Goal: Complete application form

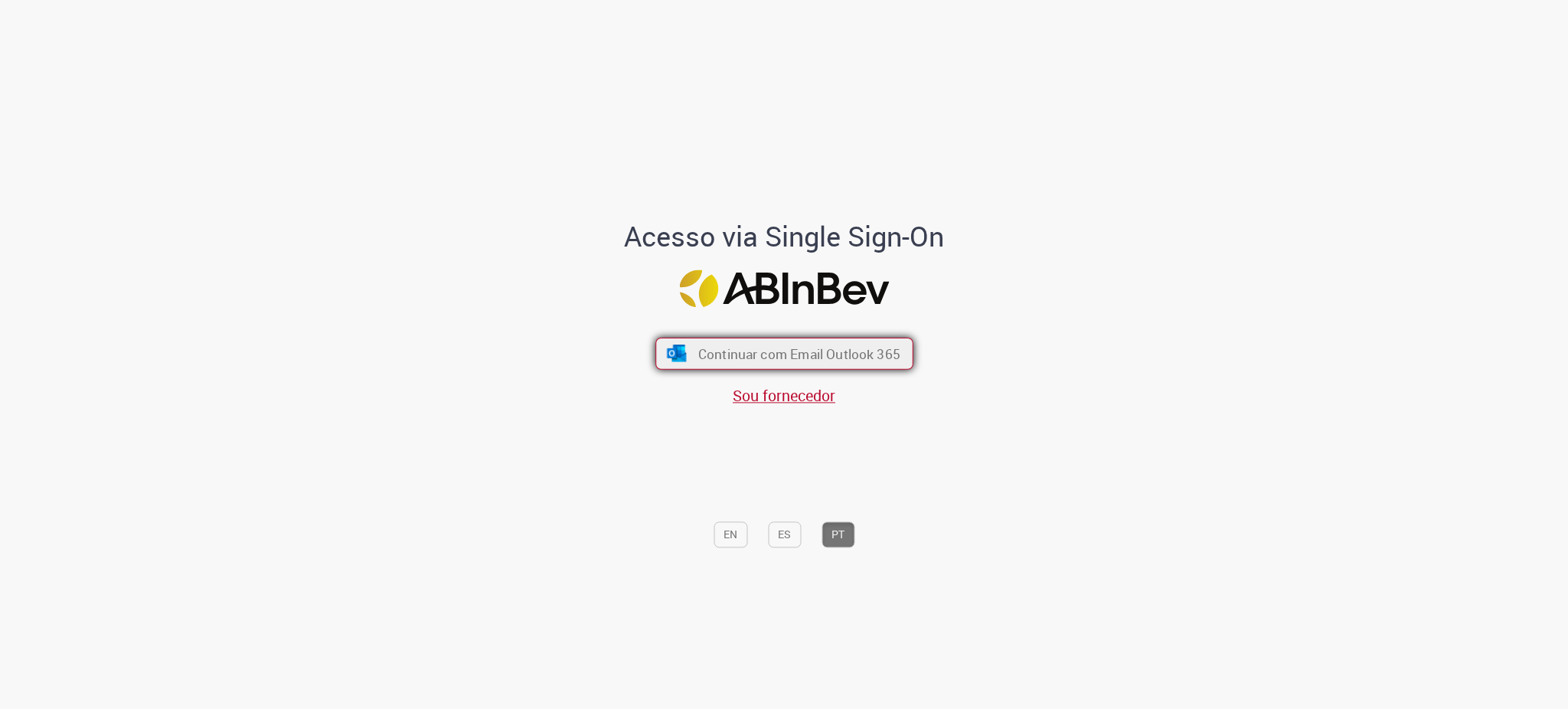
click at [862, 356] on span "Continuar com Email Outlook 365" at bounding box center [799, 353] width 202 height 17
